Goal: Task Accomplishment & Management: Use online tool/utility

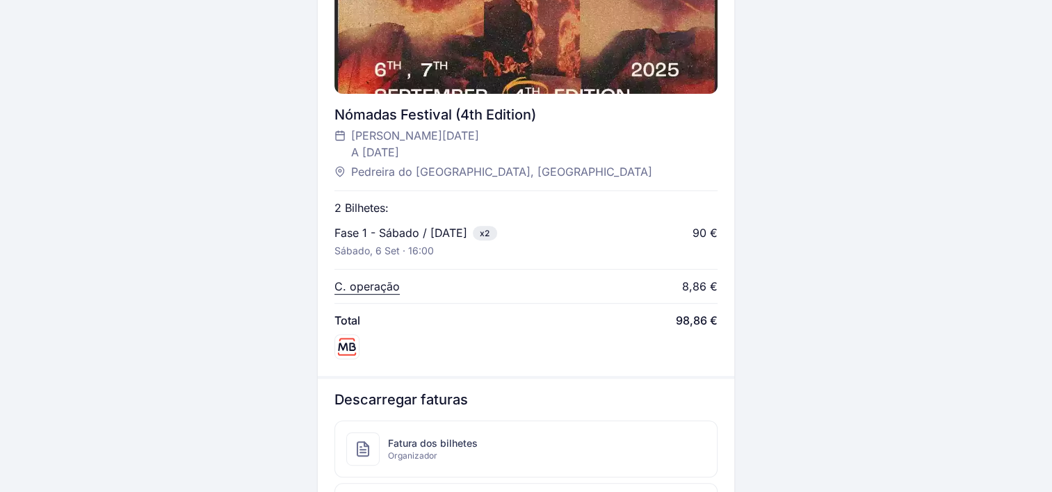
scroll to position [487, 0]
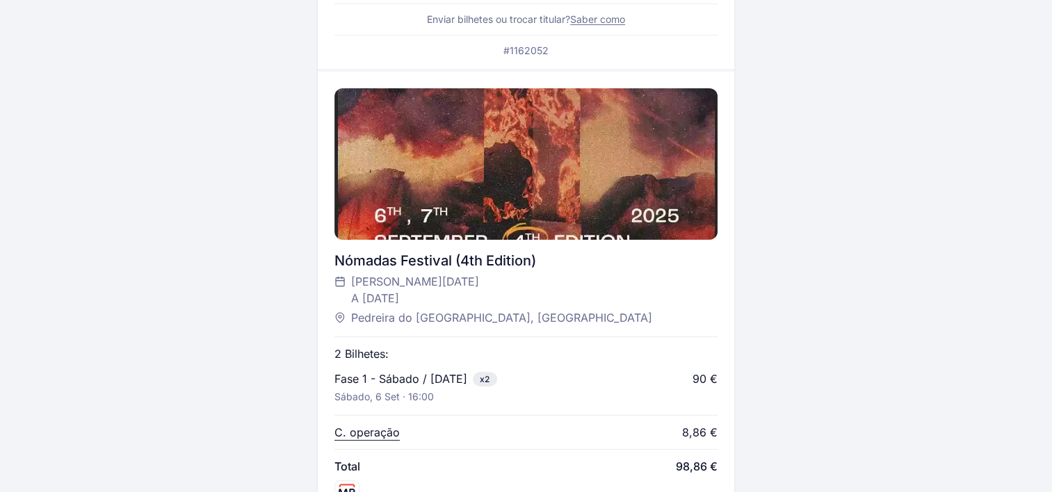
scroll to position [211, 0]
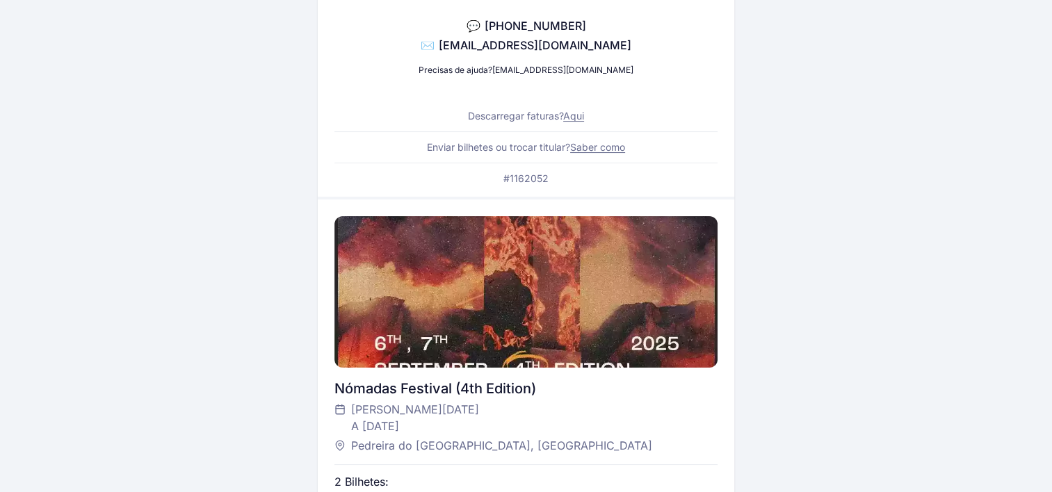
drag, startPoint x: 469, startPoint y: 373, endPoint x: 469, endPoint y: 362, distance: 11.1
click at [469, 362] on div "Nómadas Festival (4th Edition) [PERSON_NAME][DATE] A [DATE] Pedreira do Monte C…" at bounding box center [525, 425] width 383 height 450
drag, startPoint x: 469, startPoint y: 362, endPoint x: 473, endPoint y: 342, distance: 20.6
click at [473, 342] on div at bounding box center [525, 292] width 383 height 152
click at [345, 307] on div at bounding box center [525, 292] width 383 height 152
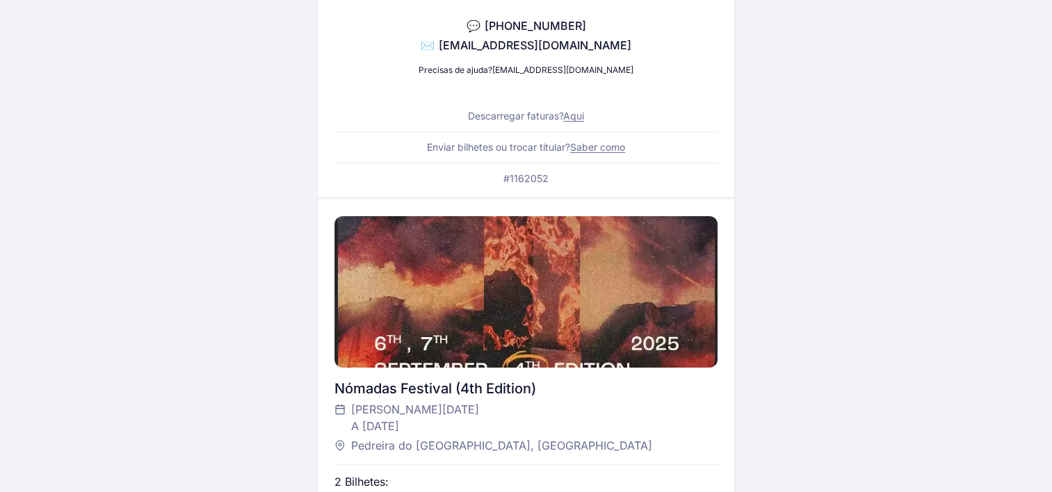
click at [251, 33] on div "Bilhete digital enviado por SMS e e-mail Abre o SMS ou o e-mail para aceder ao …" at bounding box center [526, 335] width 801 height 1002
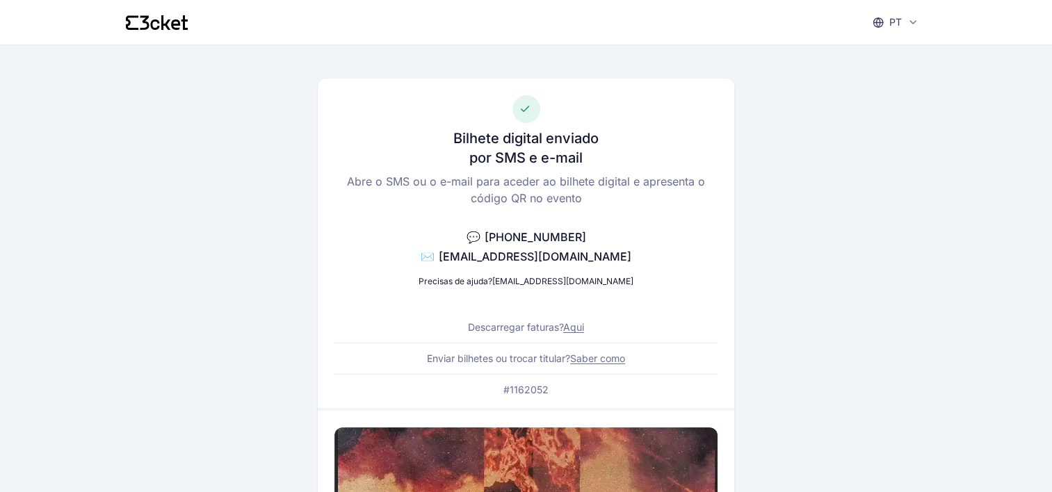
scroll to position [0, 0]
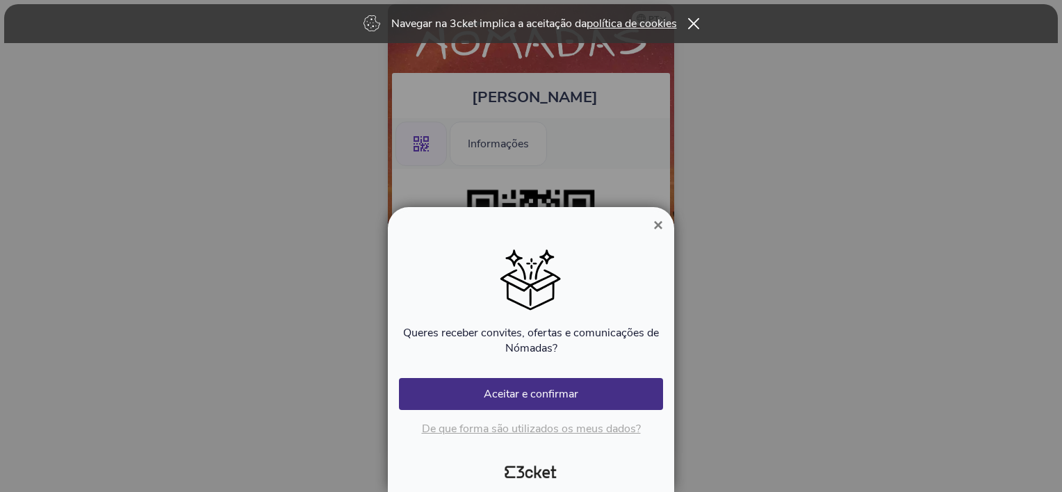
drag, startPoint x: 546, startPoint y: 395, endPoint x: 676, endPoint y: 236, distance: 205.4
click at [676, 236] on div "× Queres receber convites, ofertas e comunicações de Nómadas? Ocorreu um erro A…" at bounding box center [531, 246] width 1062 height 492
click at [662, 222] on span "×" at bounding box center [658, 225] width 10 height 19
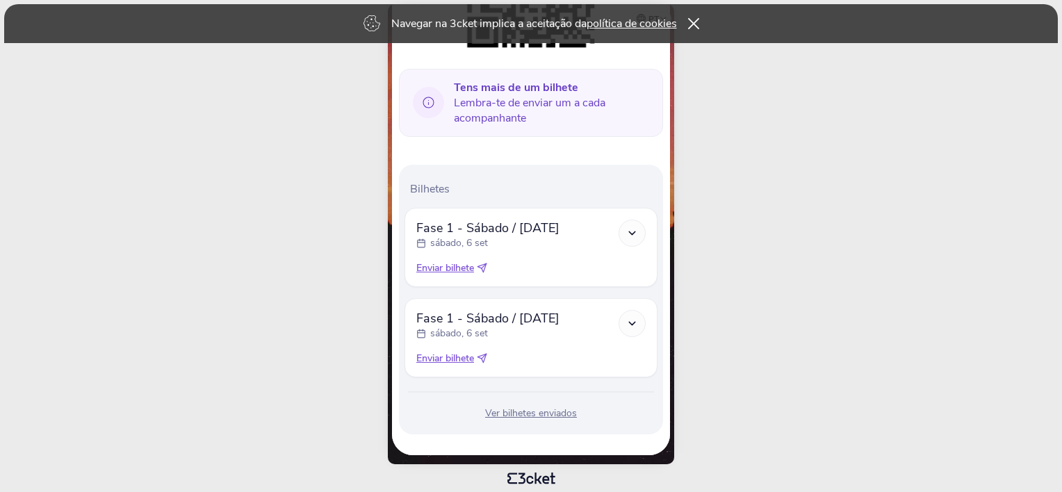
scroll to position [273, 0]
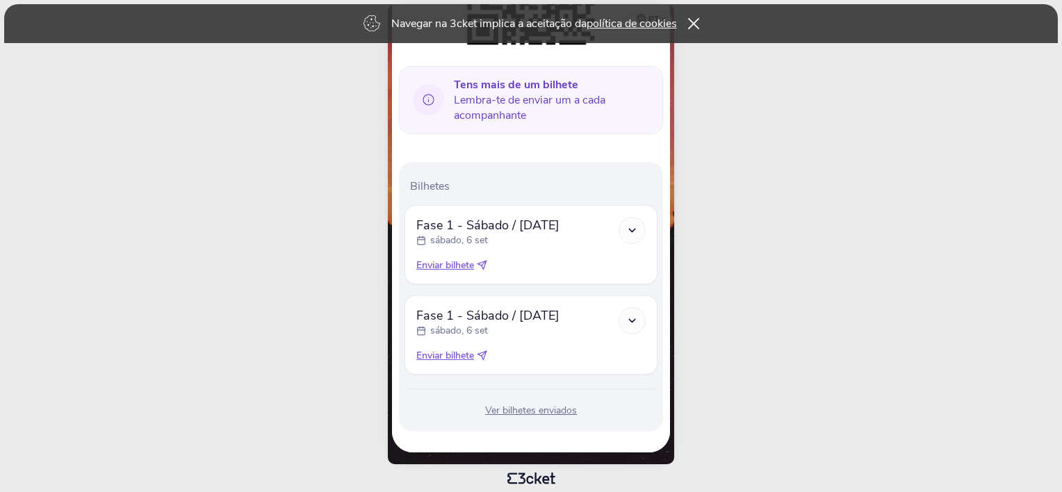
click at [634, 320] on icon at bounding box center [632, 321] width 12 height 12
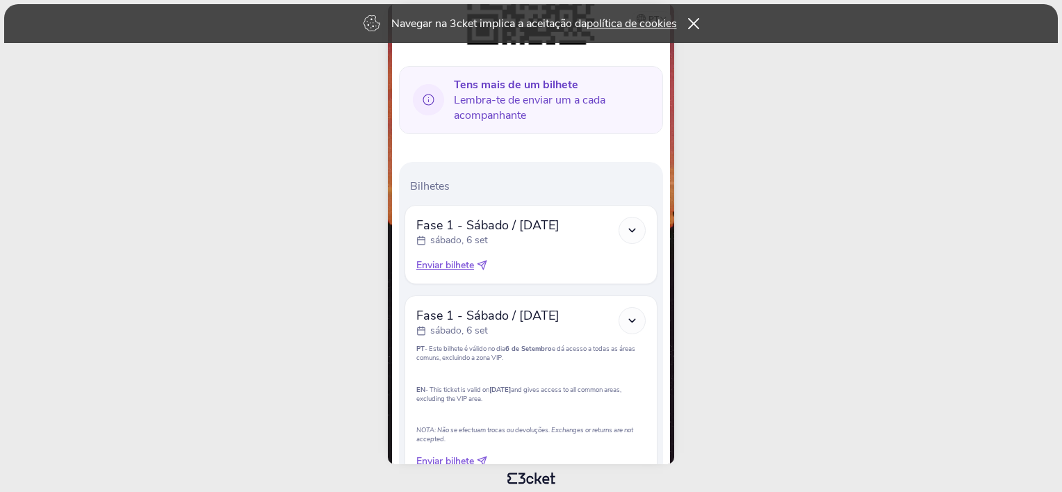
scroll to position [377, 0]
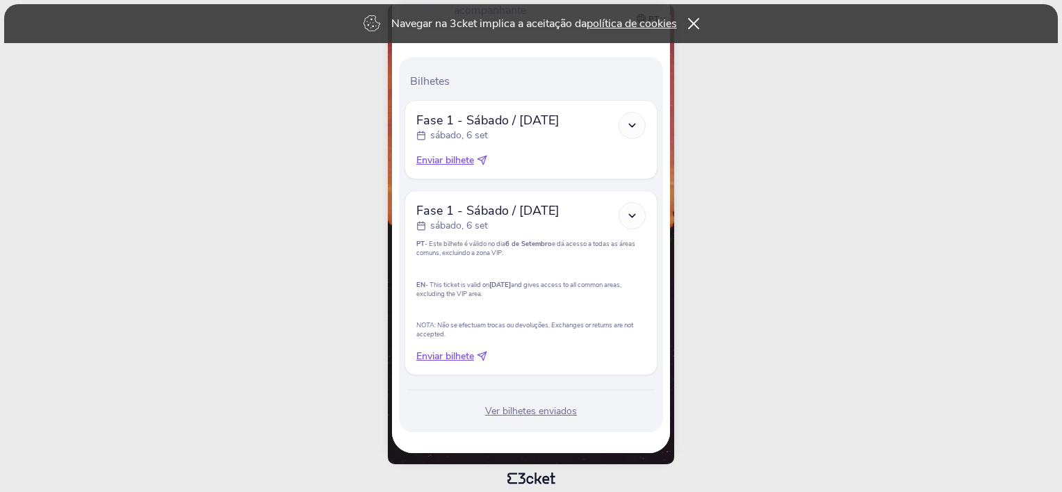
click at [639, 122] on div at bounding box center [632, 125] width 27 height 27
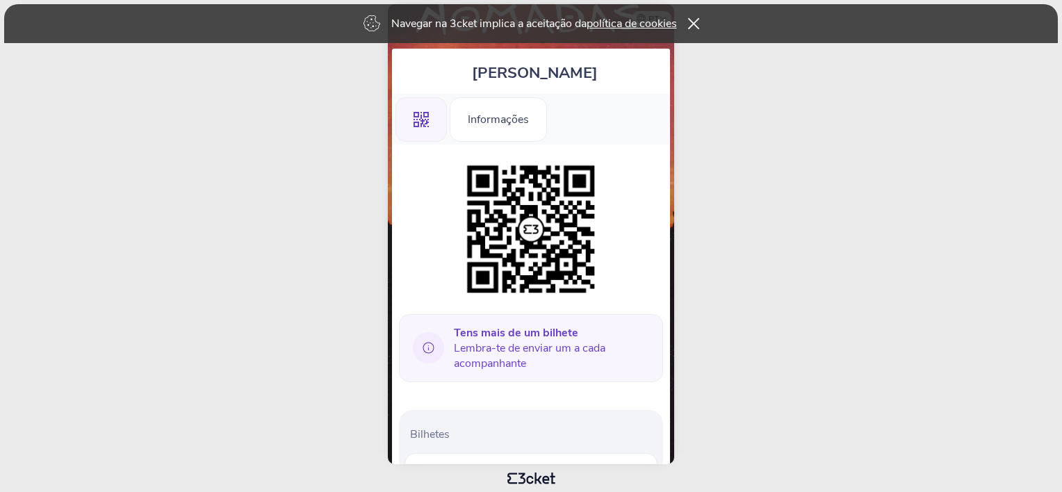
scroll to position [0, 0]
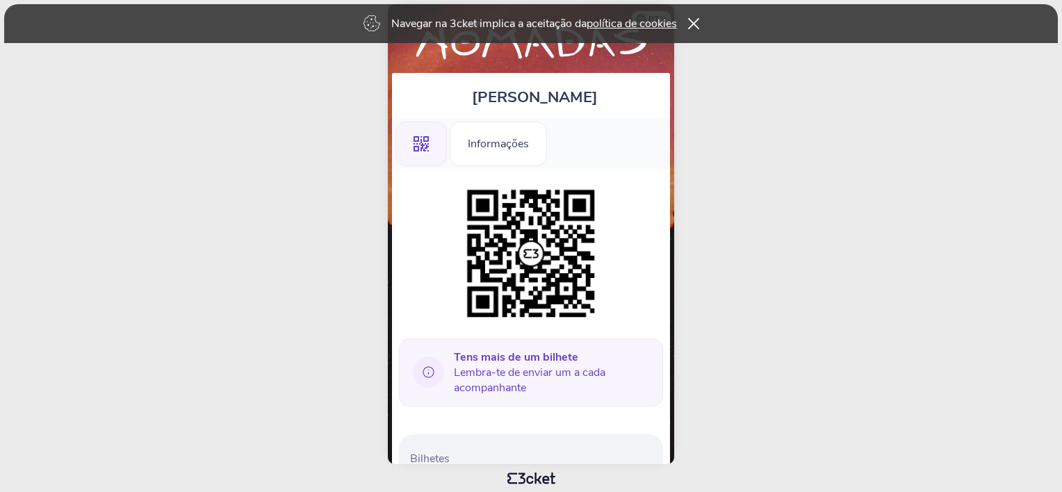
click at [434, 135] on div ".st0{fill-rule:evenodd;clip-rule:evenodd;}" at bounding box center [421, 144] width 51 height 44
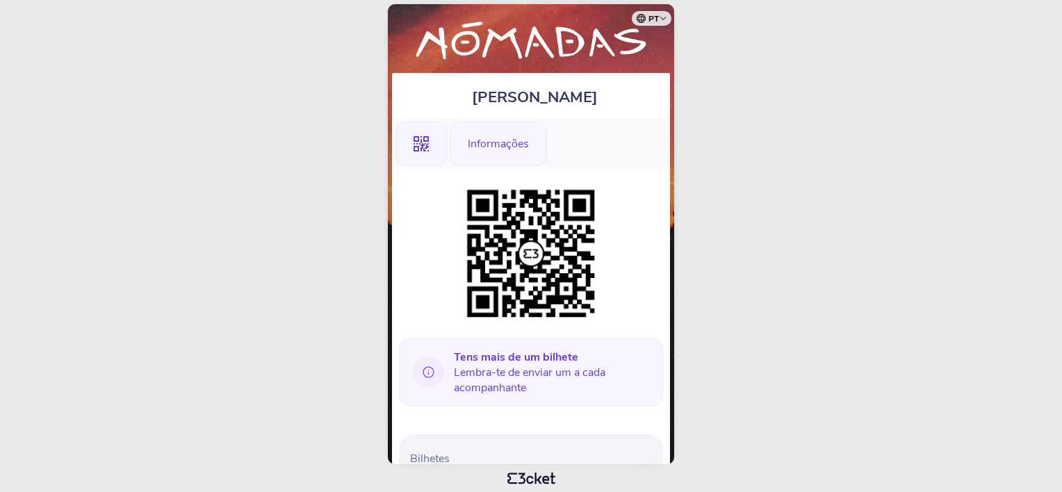
click at [517, 146] on div "Informações" at bounding box center [498, 144] width 97 height 44
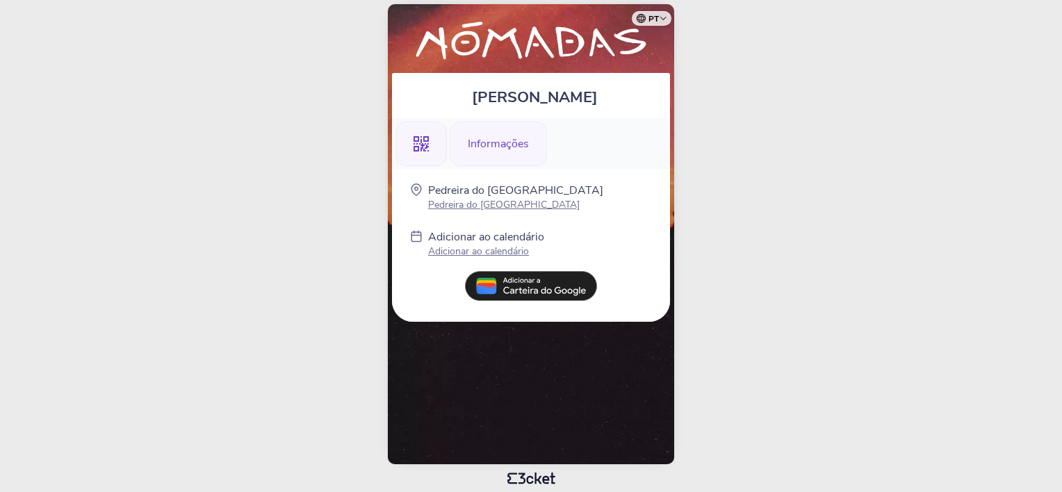
click at [420, 150] on icon at bounding box center [421, 143] width 15 height 15
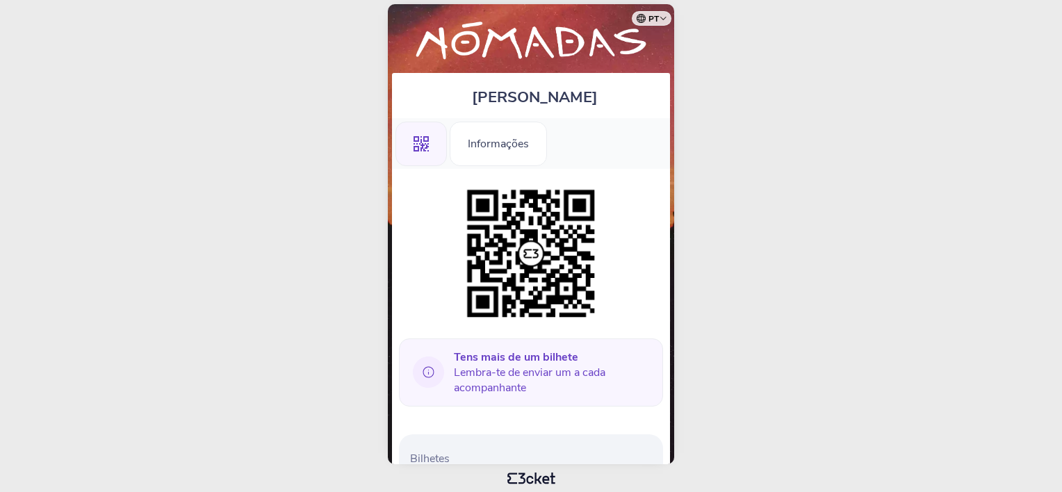
scroll to position [273, 0]
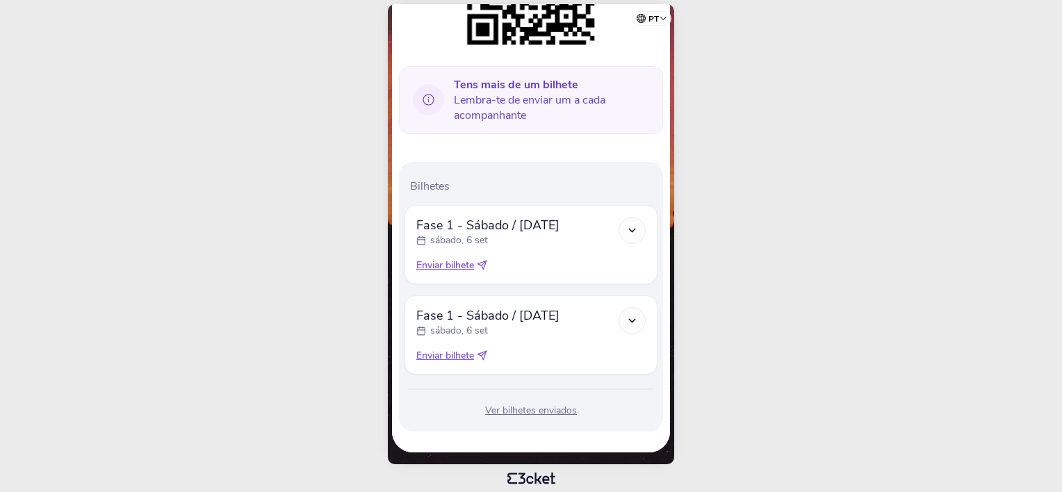
click at [637, 228] on icon at bounding box center [632, 231] width 12 height 12
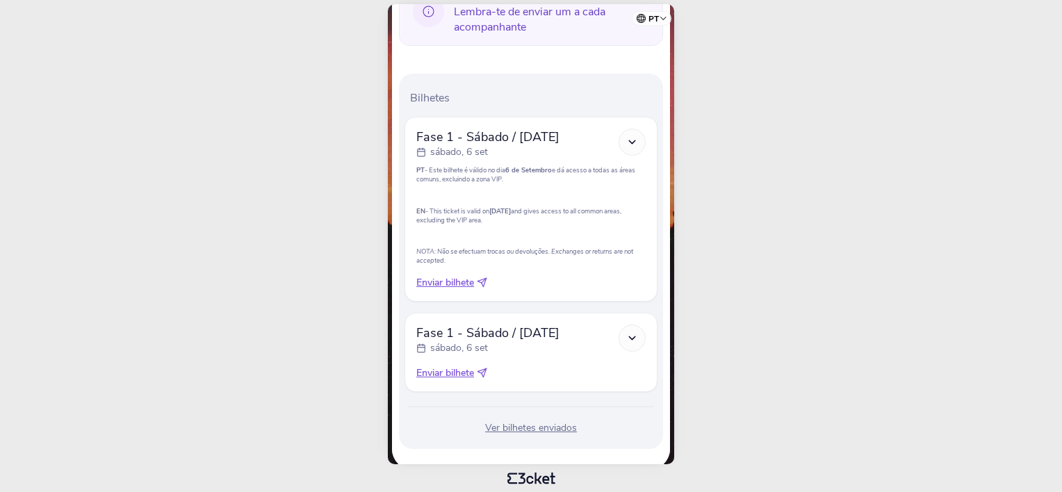
scroll to position [377, 0]
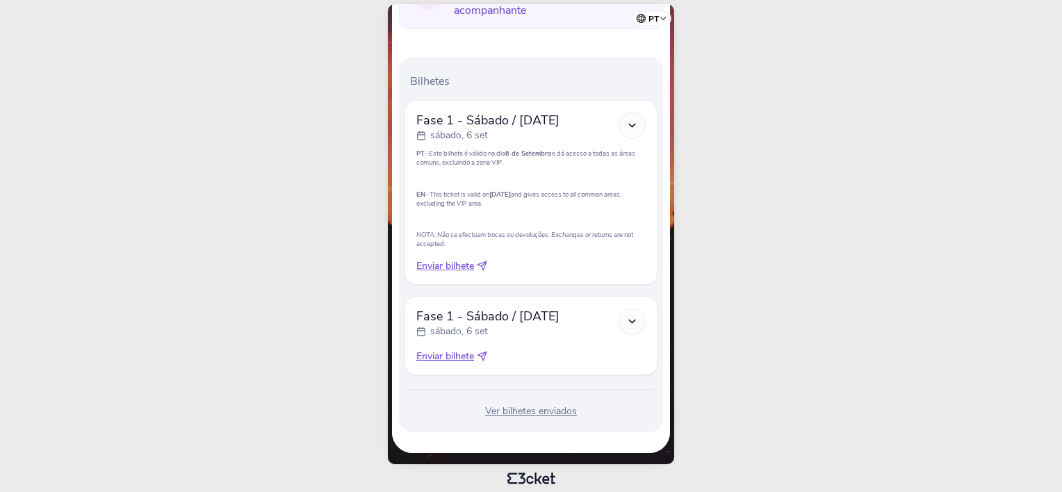
click at [642, 322] on div at bounding box center [632, 321] width 27 height 27
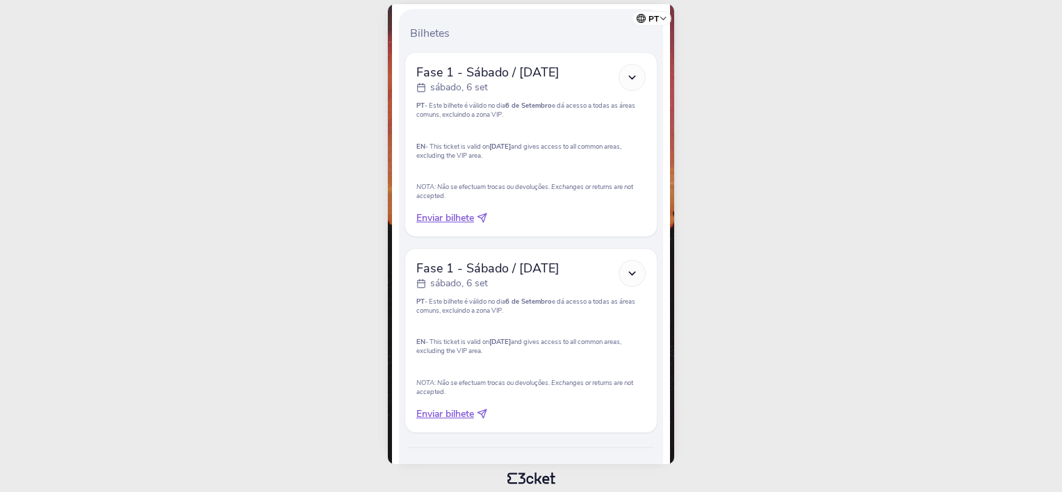
scroll to position [447, 0]
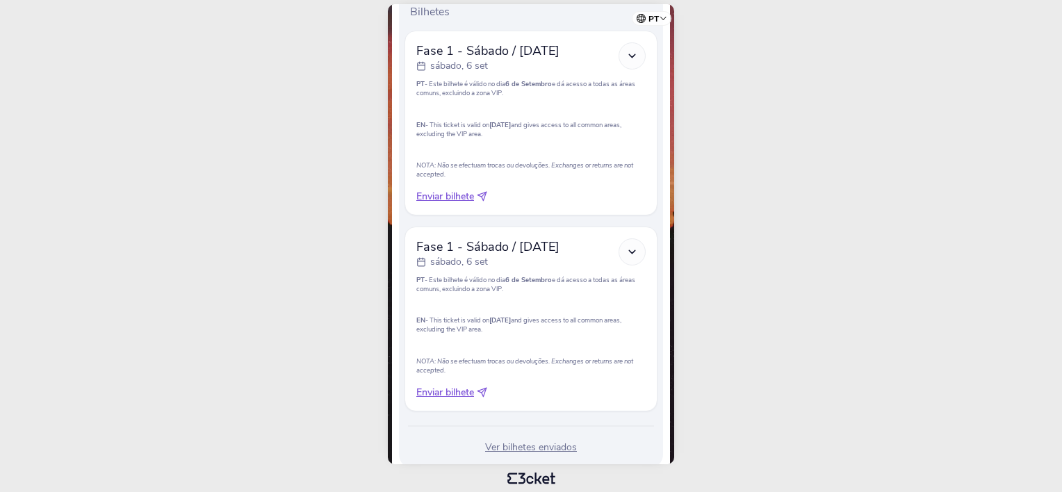
click at [435, 395] on span "Enviar bilhete" at bounding box center [445, 393] width 58 height 14
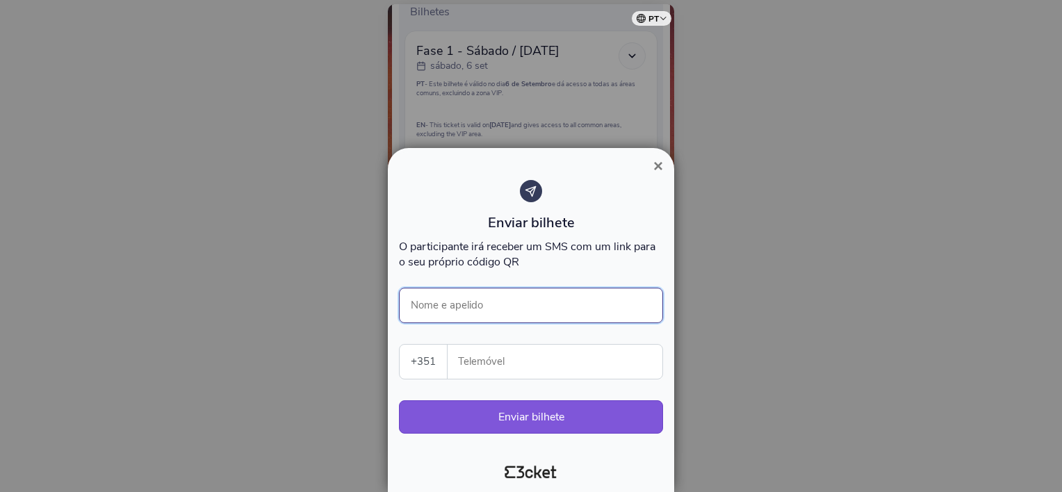
click at [528, 316] on input "Nome e apelido" at bounding box center [531, 305] width 264 height 35
type input "Filipa Sousa"
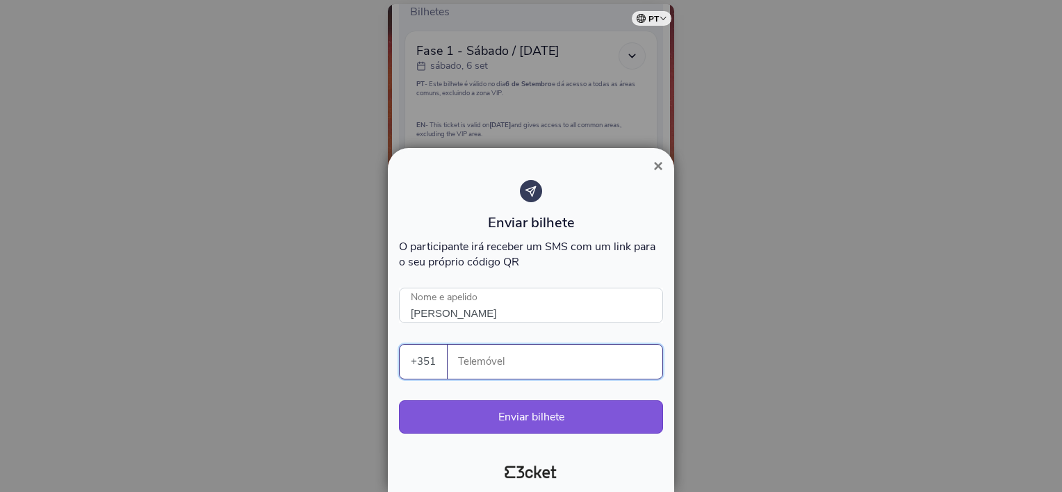
click at [575, 377] on input "Telemóvel" at bounding box center [561, 362] width 204 height 34
type input "916460891"
click at [572, 412] on button "Enviar bilhete" at bounding box center [531, 416] width 264 height 33
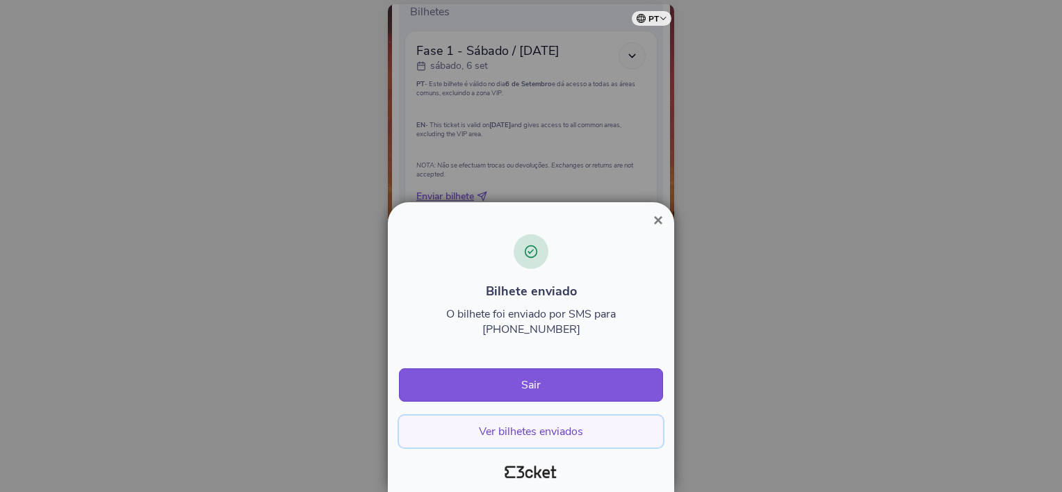
click at [533, 432] on button "Ver bilhetes enviados" at bounding box center [531, 432] width 264 height 32
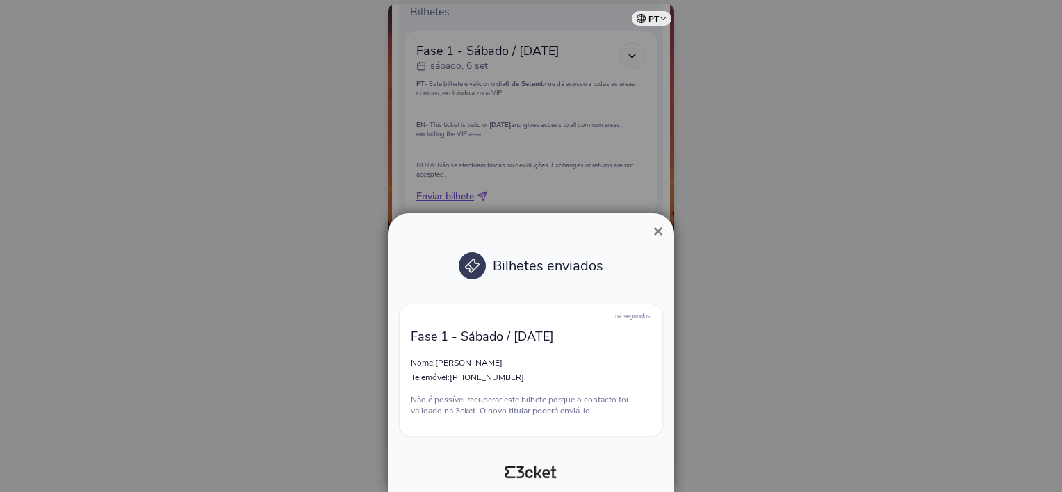
click at [657, 234] on span "×" at bounding box center [658, 231] width 10 height 19
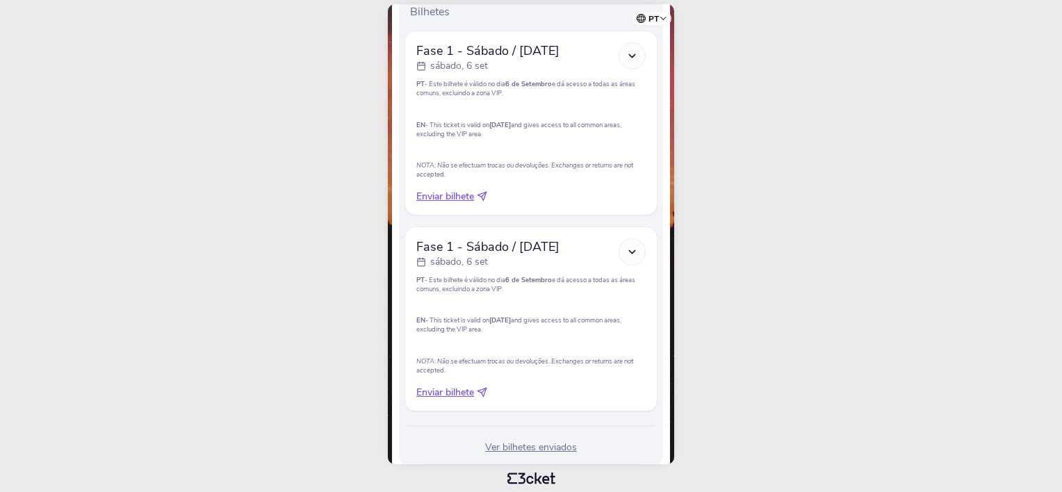
scroll to position [409, 0]
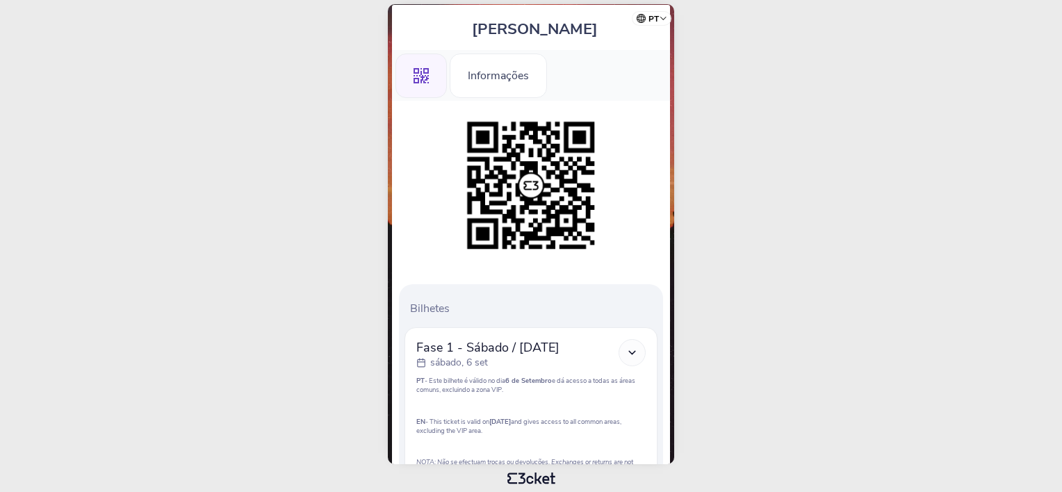
scroll to position [206, 0]
